Goal: Task Accomplishment & Management: Manage account settings

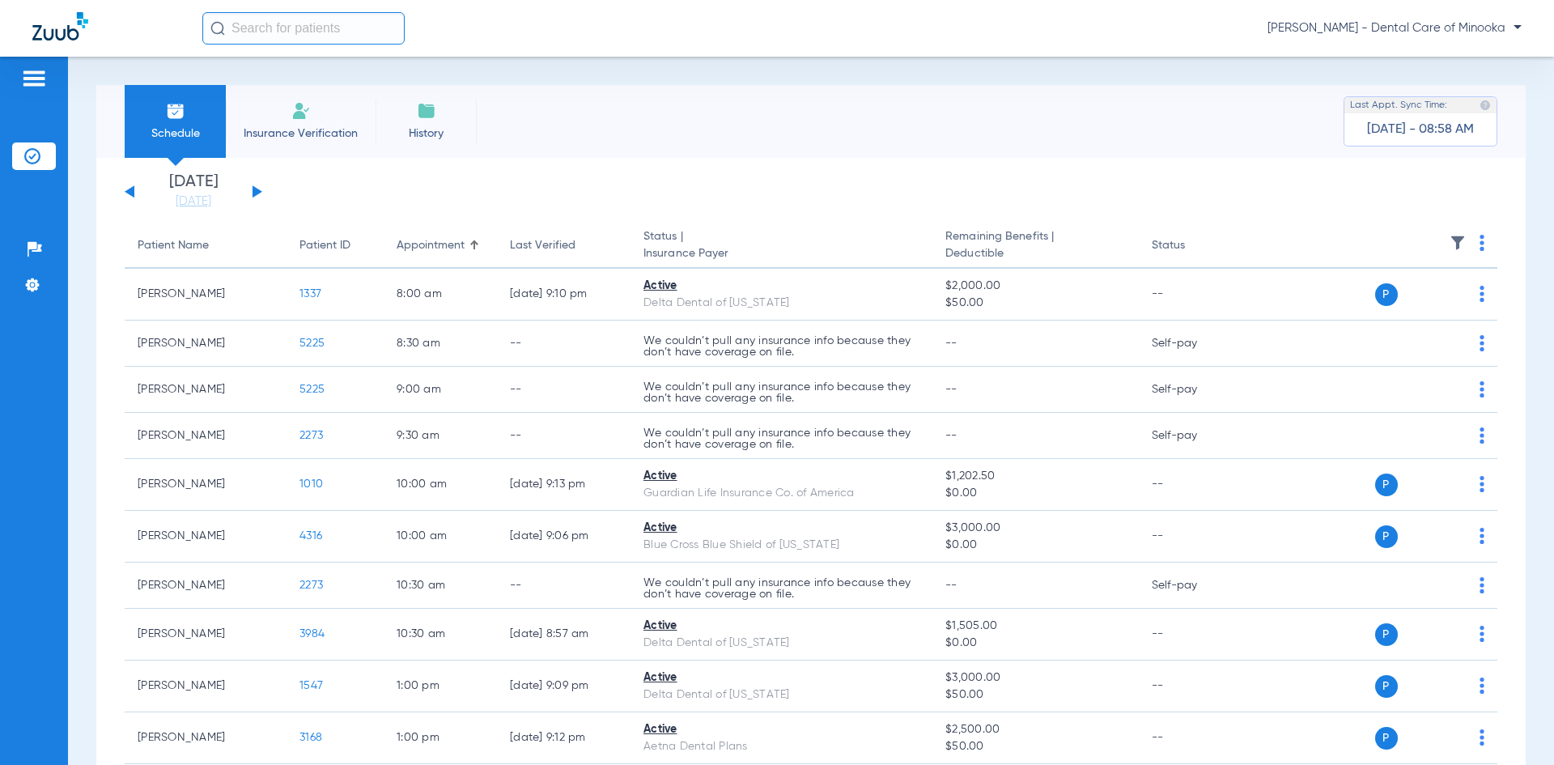
click at [255, 193] on button at bounding box center [257, 191] width 10 height 12
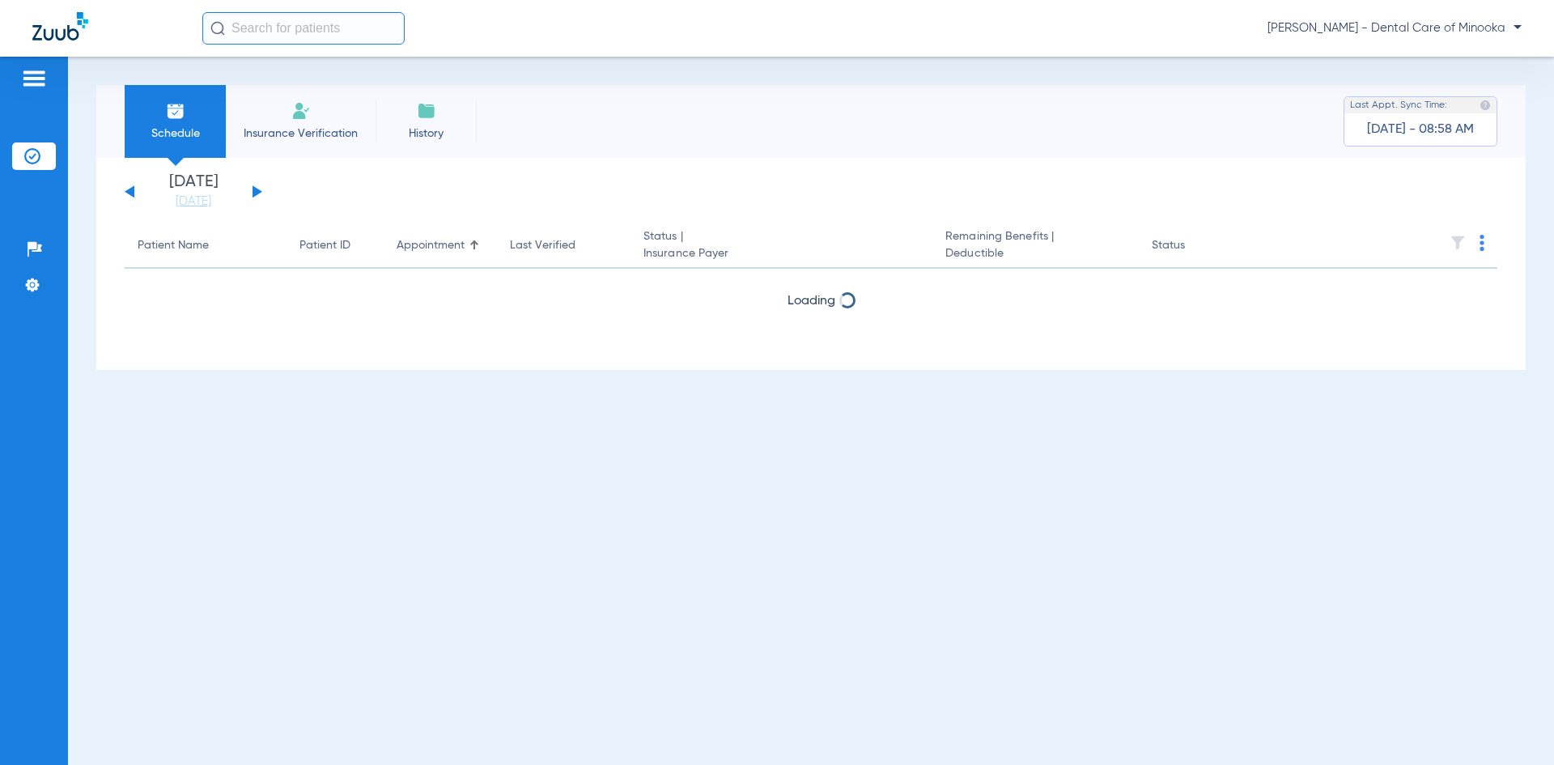
click at [258, 194] on div "[DATE] [DATE] [DATE] [DATE] [DATE] [DATE] [DATE] [DATE] [DATE] [DATE] [DATE] [D…" at bounding box center [194, 192] width 138 height 36
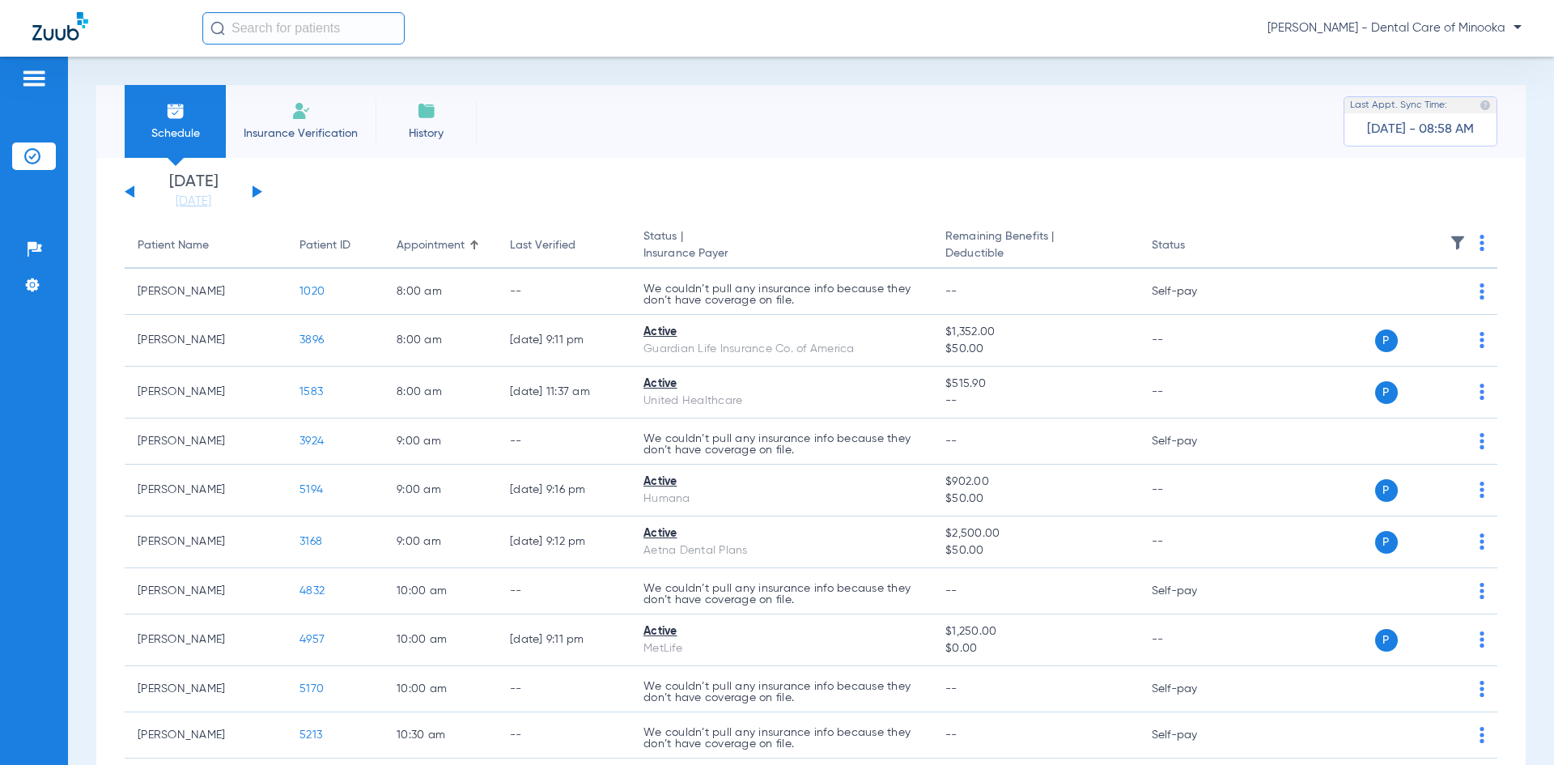
click at [137, 196] on div "[DATE] [DATE] [DATE] [DATE] [DATE] [DATE] [DATE] [DATE] [DATE] [DATE] [DATE] [D…" at bounding box center [194, 192] width 138 height 36
click at [186, 137] on span "Schedule" at bounding box center [175, 133] width 77 height 16
click at [287, 125] on span "Insurance Verification" at bounding box center [300, 133] width 125 height 16
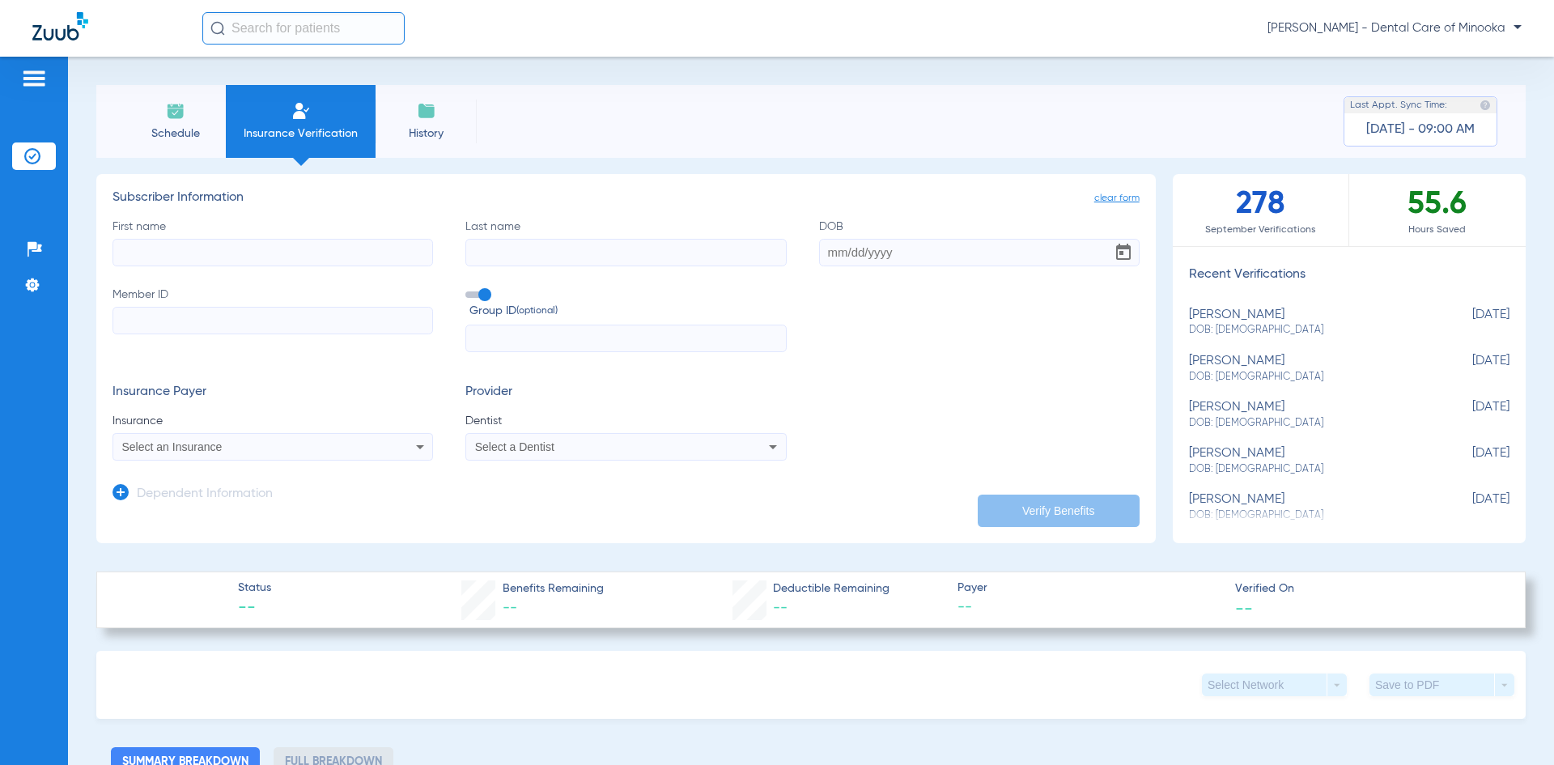
click at [156, 126] on span "Schedule" at bounding box center [175, 133] width 77 height 16
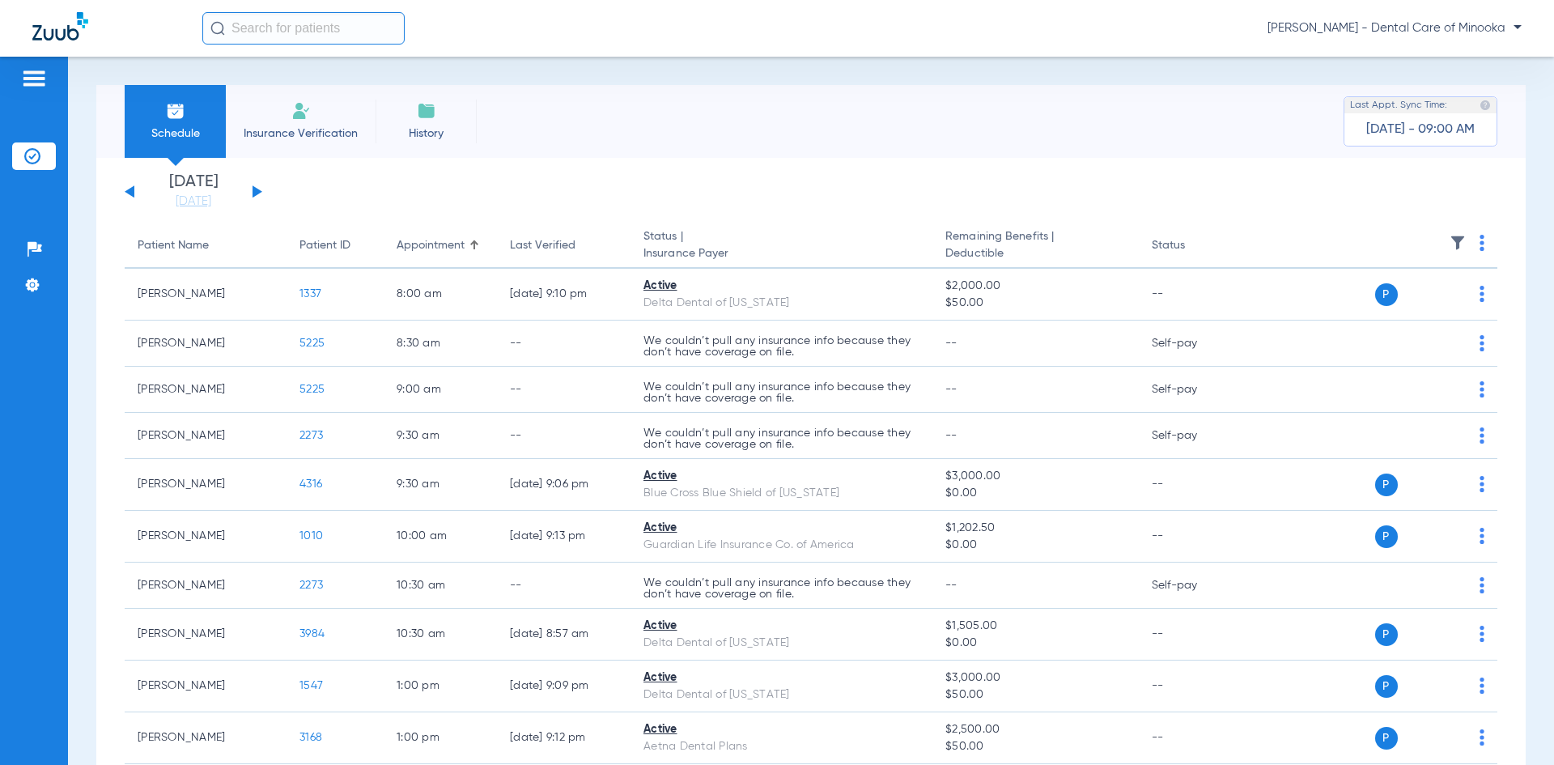
click at [255, 195] on button at bounding box center [257, 191] width 10 height 12
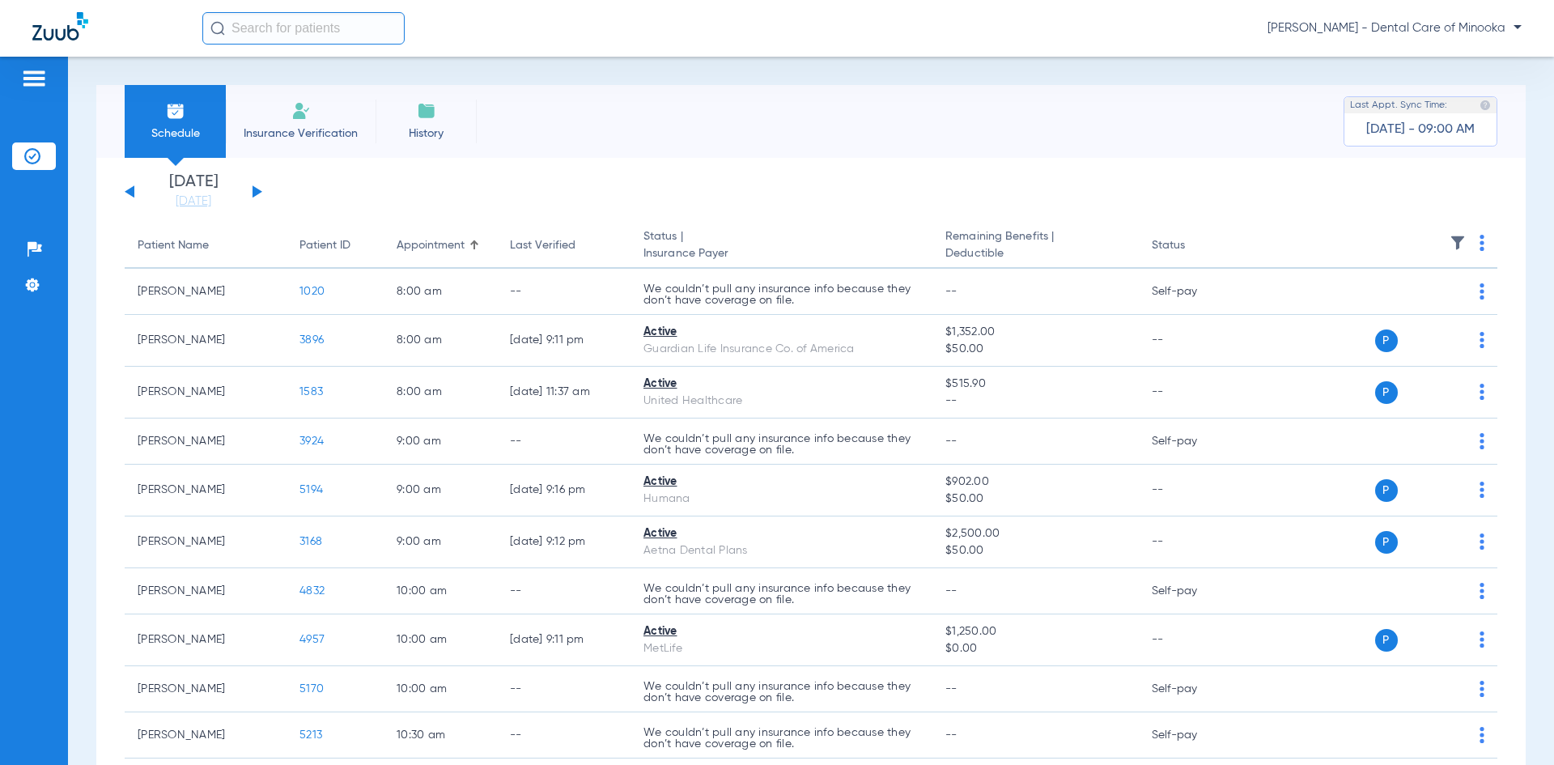
click at [255, 195] on button at bounding box center [257, 191] width 10 height 12
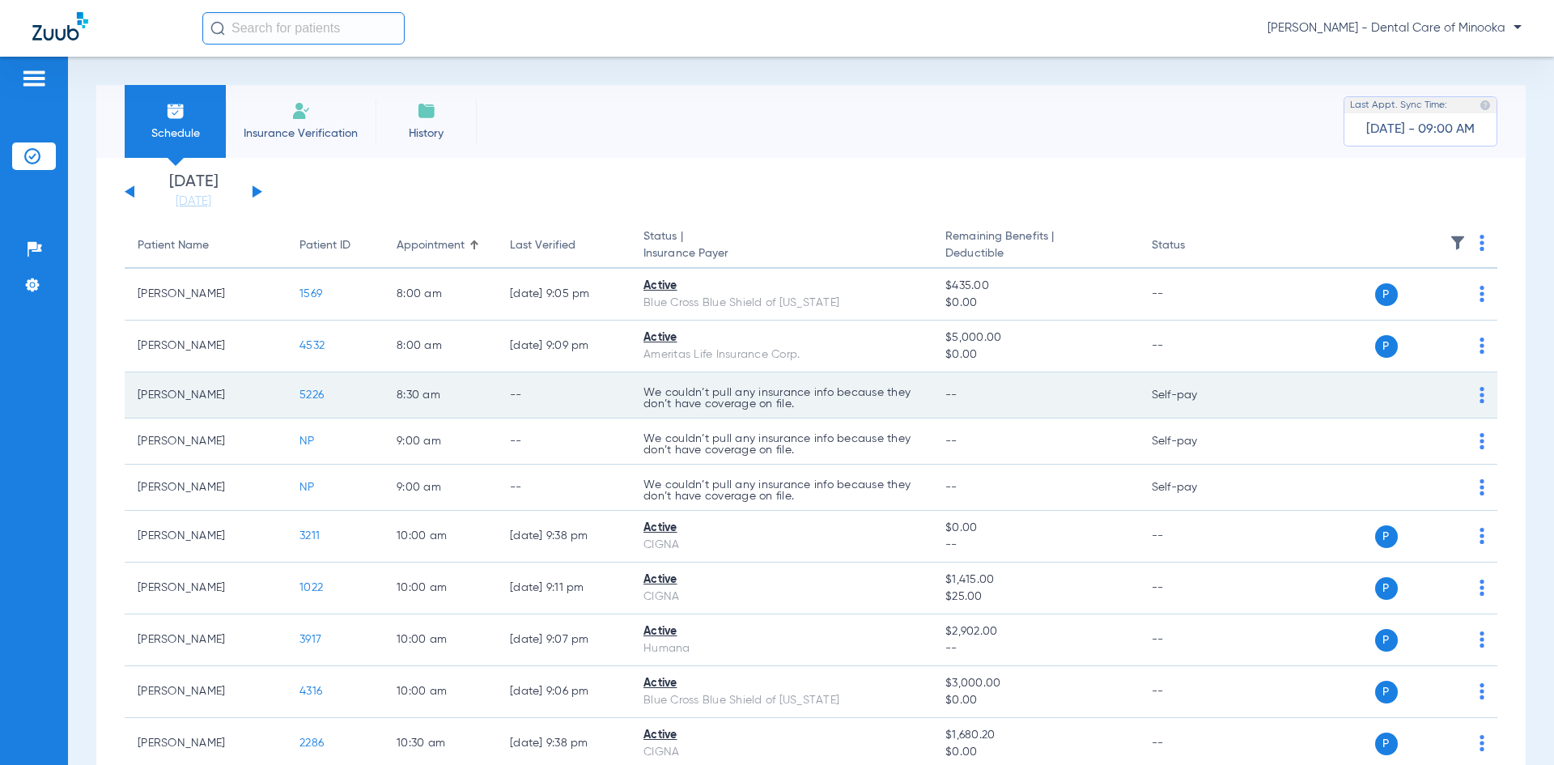
click at [1466, 395] on div "P S" at bounding box center [1366, 395] width 237 height 23
click at [1479, 395] on img at bounding box center [1481, 395] width 5 height 16
